Goal: Find specific page/section: Locate item on page

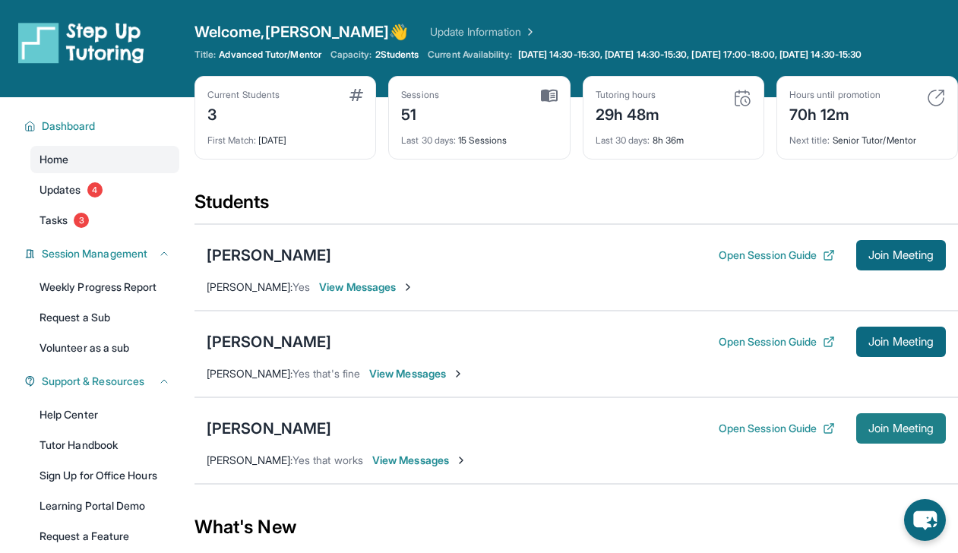
click at [872, 424] on span "Join Meeting" at bounding box center [901, 428] width 65 height 9
click at [231, 432] on div "[PERSON_NAME]" at bounding box center [269, 428] width 125 height 21
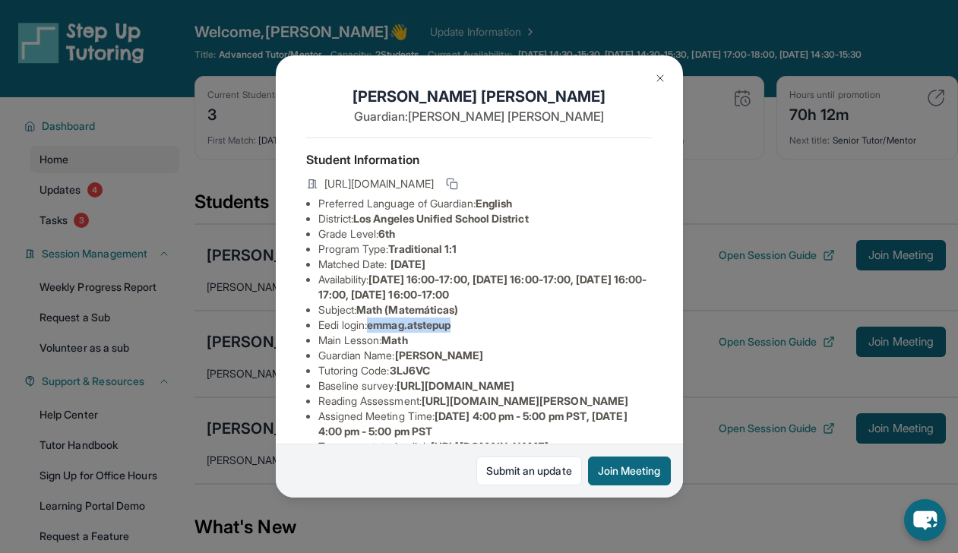
drag, startPoint x: 373, startPoint y: 341, endPoint x: 475, endPoint y: 342, distance: 101.8
click at [475, 333] on li "Eedi login : emmag.atstepup" at bounding box center [485, 325] width 334 height 15
copy span "emmag.atstepup"
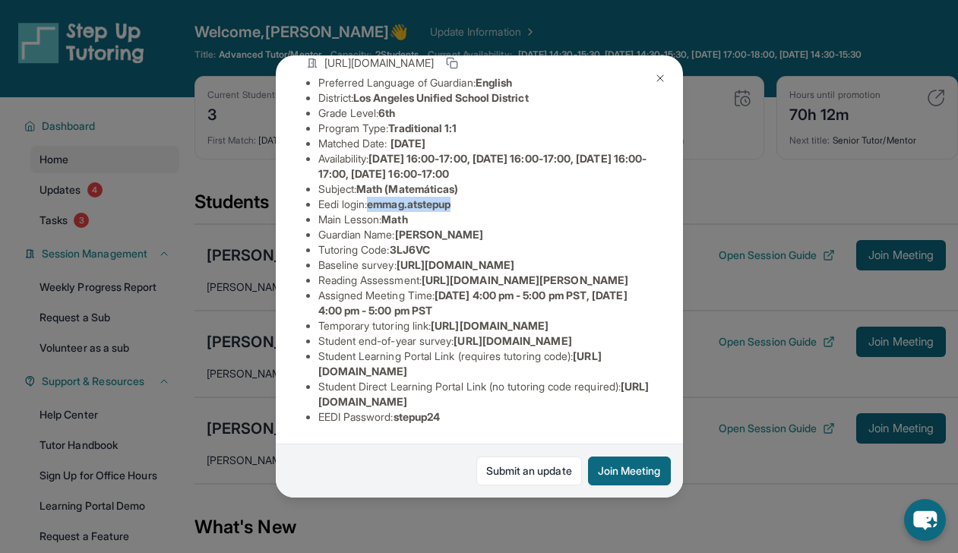
scroll to position [311, 0]
drag, startPoint x: 401, startPoint y: 409, endPoint x: 489, endPoint y: 407, distance: 87.4
click at [489, 410] on li "EEDI Password : stepup24" at bounding box center [485, 417] width 334 height 15
copy span "stepup24"
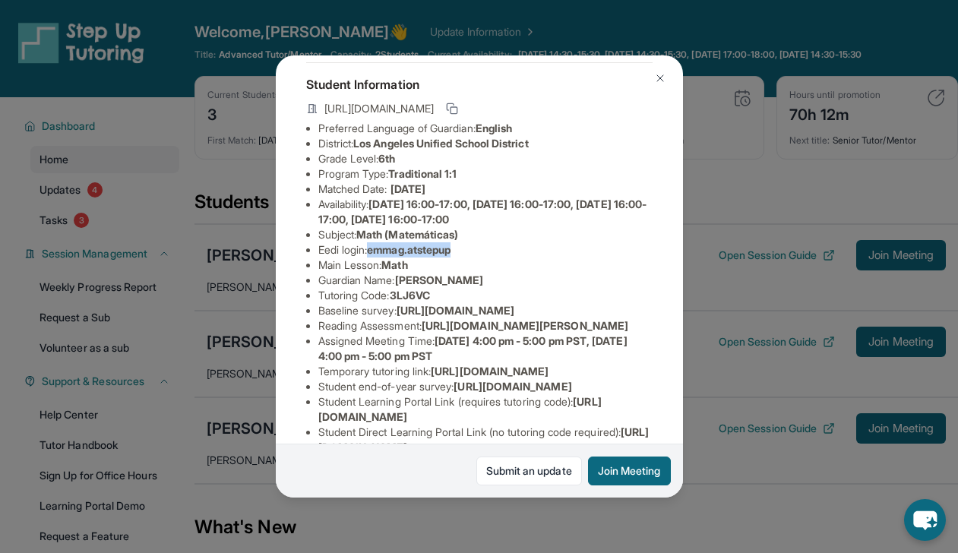
drag, startPoint x: 374, startPoint y: 264, endPoint x: 503, endPoint y: 264, distance: 129.2
click at [503, 258] on li "Eedi login : emmag.atstepup" at bounding box center [485, 249] width 334 height 15
copy span "emmag.atstepup"
